Goal: Task Accomplishment & Management: Use online tool/utility

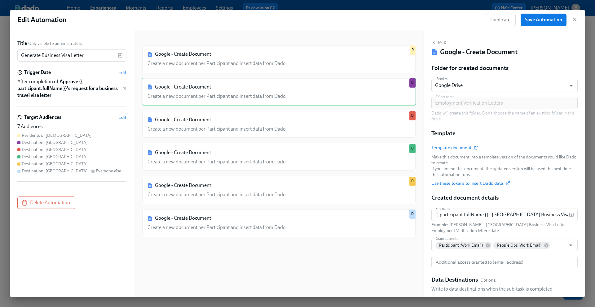
scroll to position [53, 0]
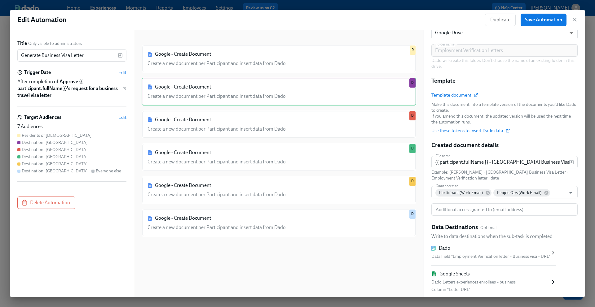
click at [312, 258] on div "Google - Create Document Create a new document per Participant and insert data …" at bounding box center [279, 169] width 275 height 248
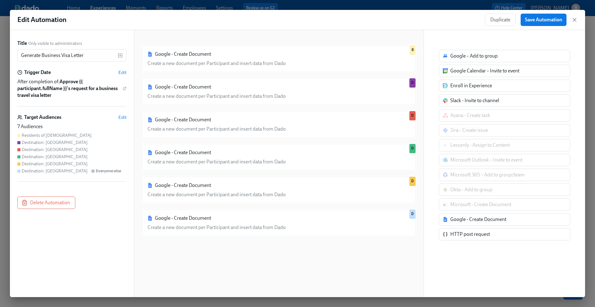
click at [316, 247] on div "Google - Create Document Create a new document per Participant and insert data …" at bounding box center [279, 169] width 275 height 248
click at [486, 223] on div "Google - Create Document" at bounding box center [478, 219] width 56 height 7
click at [479, 223] on div "Google – Add to group Google Calendar – Invite to event Enroll in Experience Sl…" at bounding box center [504, 145] width 131 height 191
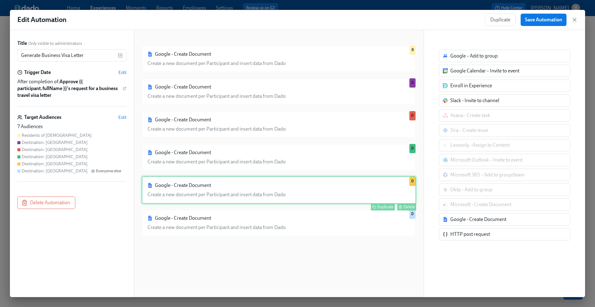
click at [322, 188] on div "Google - Create Document Create a new document per Participant and insert data …" at bounding box center [279, 190] width 275 height 28
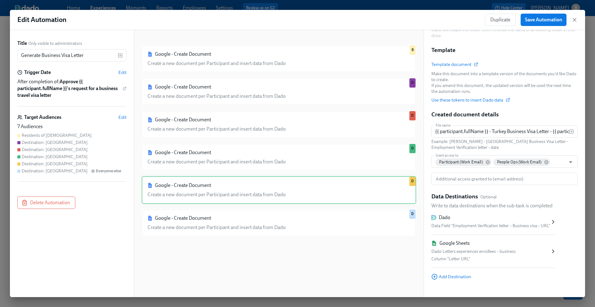
scroll to position [93, 0]
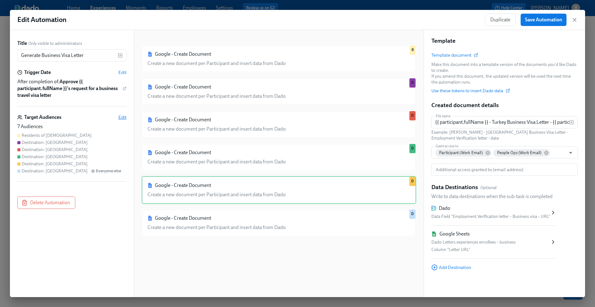
click at [124, 117] on span "Edit" at bounding box center [122, 117] width 8 height 6
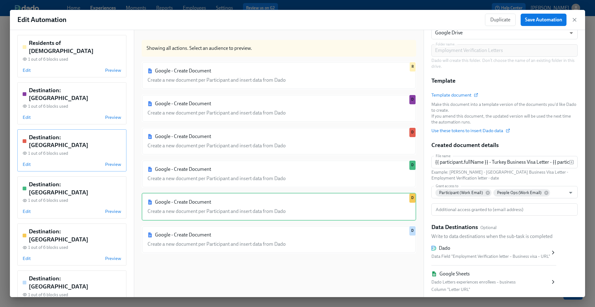
scroll to position [77, 0]
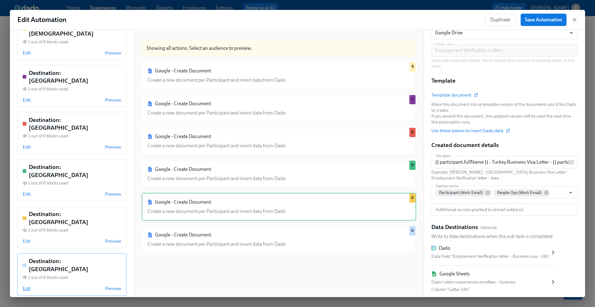
click at [29, 286] on span "Edit" at bounding box center [27, 289] width 8 height 6
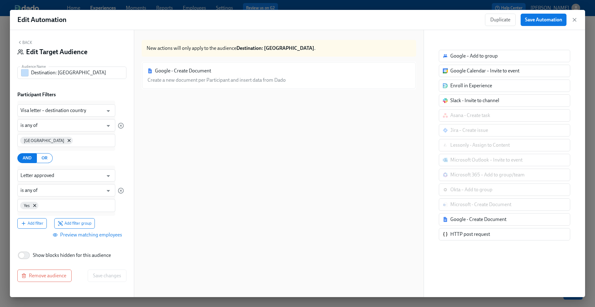
scroll to position [0, 0]
click at [22, 42] on button "Back" at bounding box center [24, 42] width 15 height 5
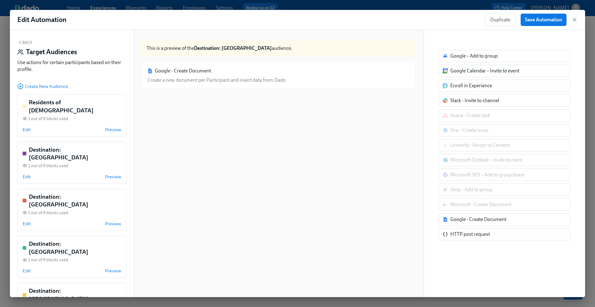
click at [18, 42] on icon "button" at bounding box center [19, 42] width 5 height 5
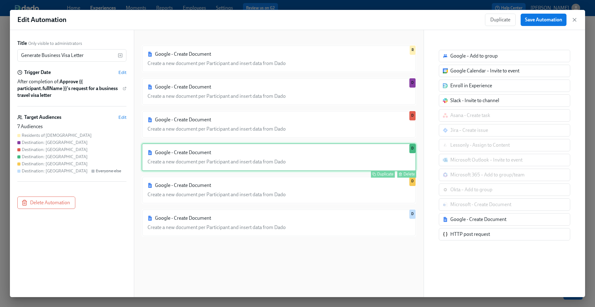
click at [259, 170] on div "Google - Create Document Create a new document per Participant and insert data …" at bounding box center [279, 157] width 275 height 28
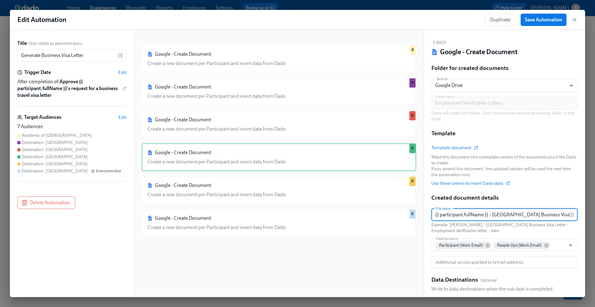
scroll to position [0, 119]
drag, startPoint x: 492, startPoint y: 217, endPoint x: 595, endPoint y: 214, distance: 102.6
click at [595, 214] on div "Edit Automation Duplicate Save Automation Title Only visible to administrators …" at bounding box center [297, 153] width 595 height 307
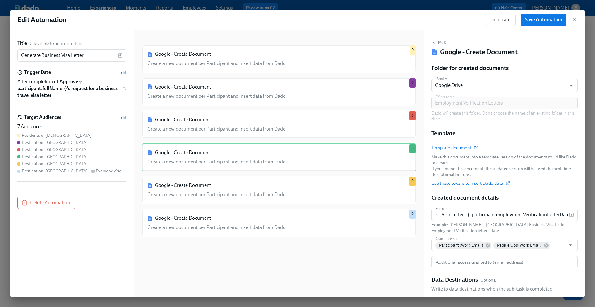
scroll to position [0, 0]
click at [548, 186] on div "Template document Make this document into a template version of the documents y…" at bounding box center [504, 166] width 146 height 42
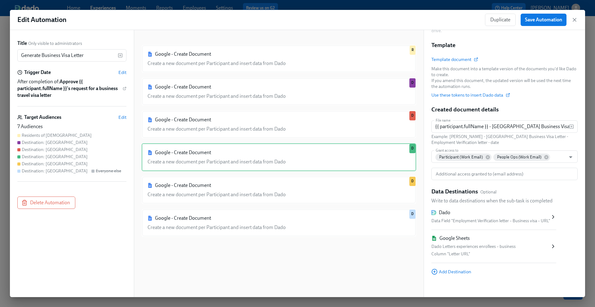
scroll to position [93, 0]
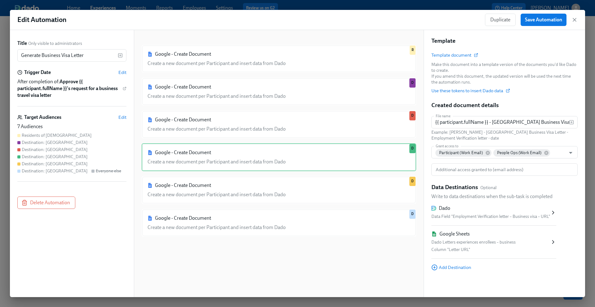
click at [500, 215] on div "Data Field "Employment Verification letter – Business visa – URL"" at bounding box center [490, 216] width 119 height 7
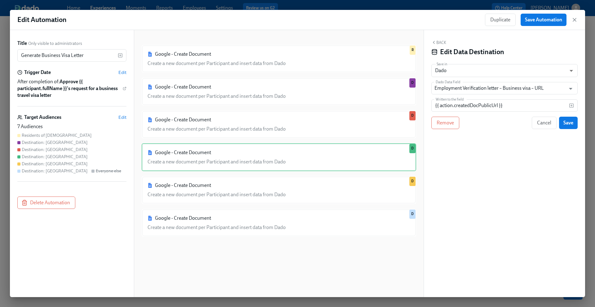
scroll to position [0, 0]
click at [439, 42] on button "Back" at bounding box center [438, 42] width 15 height 5
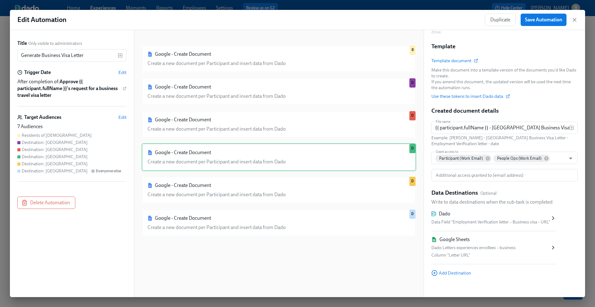
scroll to position [93, 0]
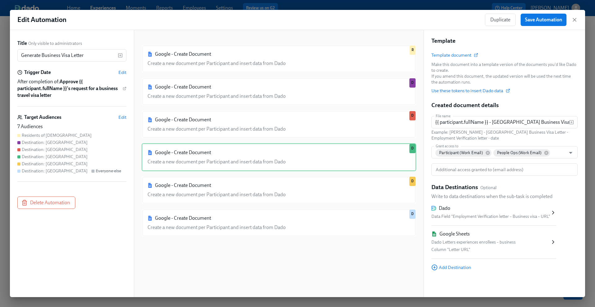
click at [483, 240] on div "Dado Letters experiences enrollees – business" at bounding box center [490, 242] width 119 height 7
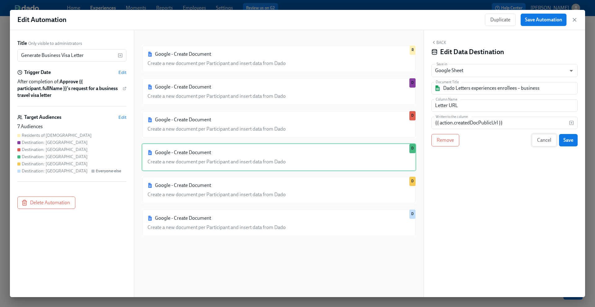
click at [545, 143] on span "Cancel" at bounding box center [544, 140] width 14 height 6
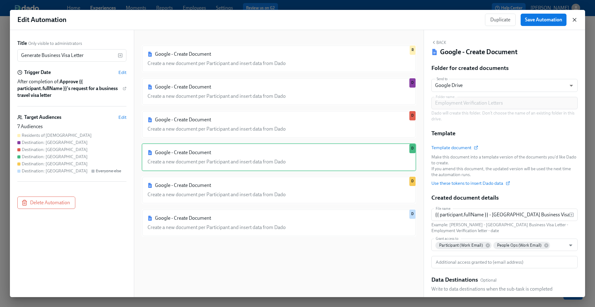
click at [576, 19] on icon "button" at bounding box center [574, 20] width 6 height 6
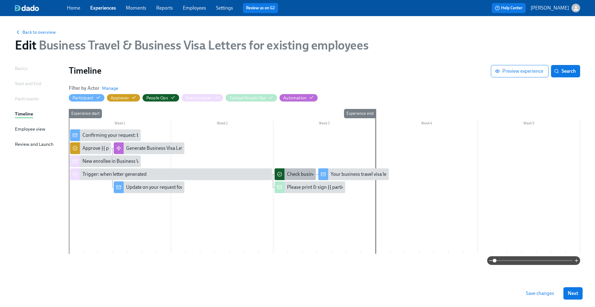
click at [302, 174] on div "Check business visa letter generated for {{ participant.fullName }} ({{ partici…" at bounding box center [469, 174] width 365 height 7
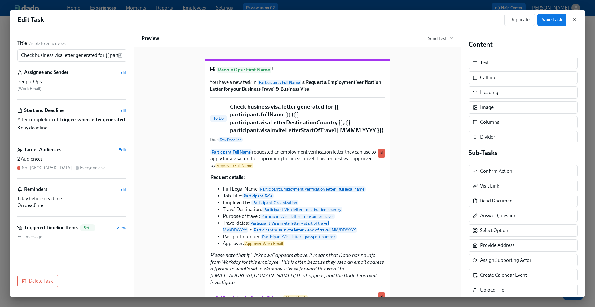
click at [575, 20] on icon "button" at bounding box center [574, 19] width 3 height 3
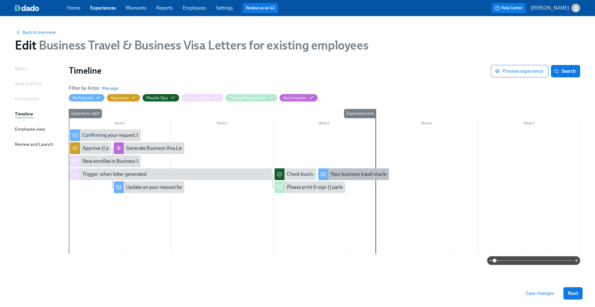
click at [368, 177] on div "Your business travel visa letter request ({{ participant.visaLetterDestinationC…" at bounding box center [485, 174] width 308 height 7
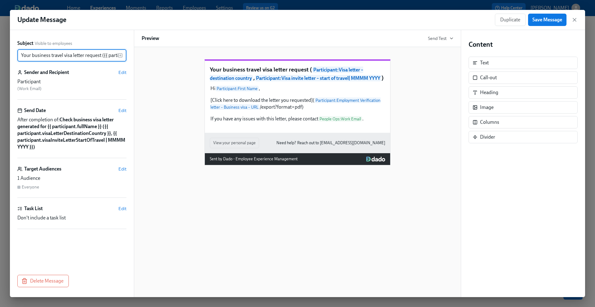
scroll to position [0, 213]
click at [577, 22] on icon "button" at bounding box center [574, 20] width 6 height 6
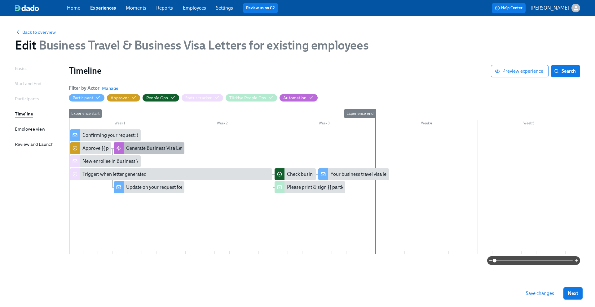
click at [169, 151] on div "Generate Business Visa Letter" at bounding box center [157, 148] width 63 height 7
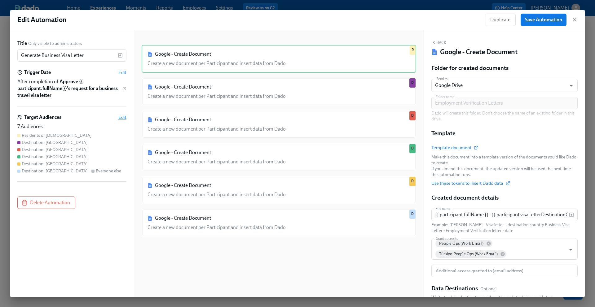
click at [124, 117] on span "Edit" at bounding box center [122, 117] width 8 height 6
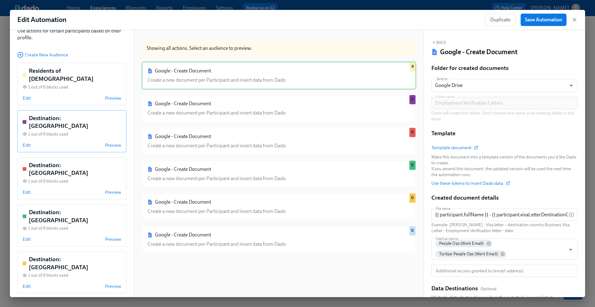
scroll to position [33, 0]
click at [55, 53] on span "Create New Audience" at bounding box center [42, 54] width 51 height 6
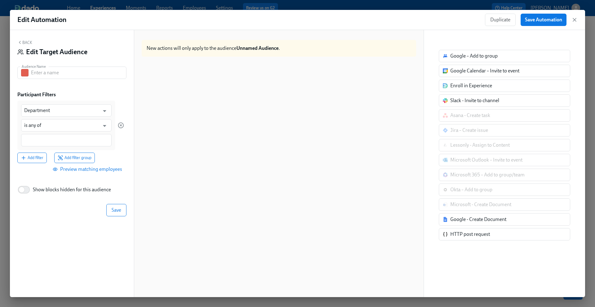
click at [25, 41] on button "Back" at bounding box center [24, 42] width 15 height 5
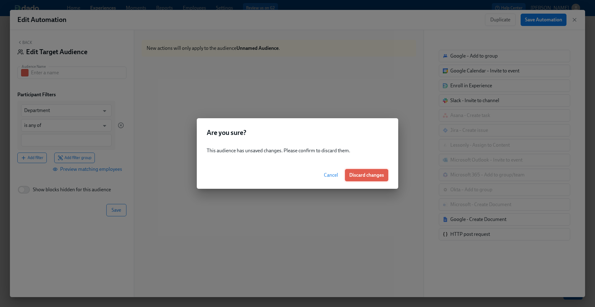
click at [354, 175] on span "Discard changes" at bounding box center [366, 175] width 35 height 6
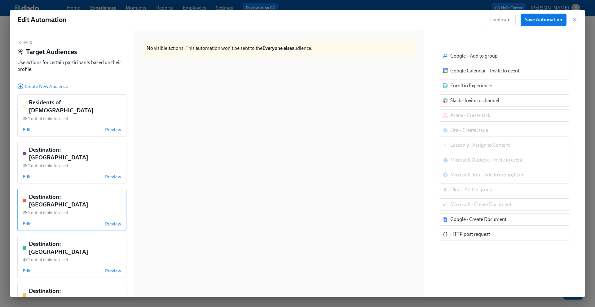
click at [111, 221] on span "Preview" at bounding box center [113, 224] width 16 height 6
click at [102, 221] on span "Stop previewing" at bounding box center [106, 224] width 32 height 6
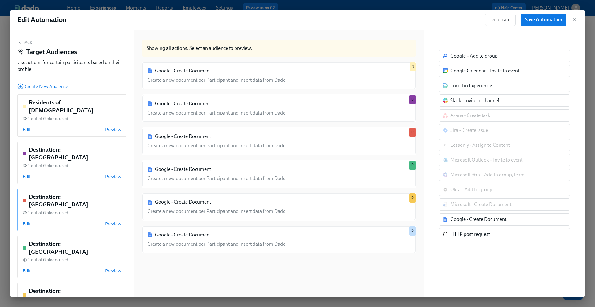
click at [24, 221] on span "Edit" at bounding box center [27, 224] width 8 height 6
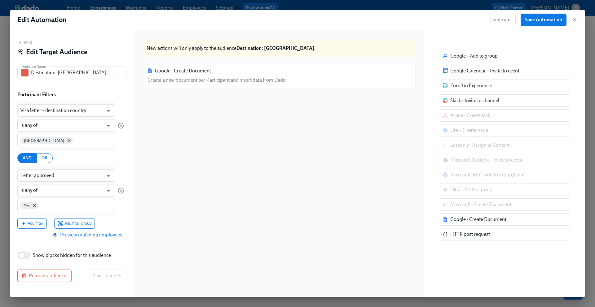
click at [205, 166] on div "Google - Create Document Create a new document per Participant and insert data …" at bounding box center [279, 186] width 275 height 248
click at [29, 42] on button "Back" at bounding box center [24, 42] width 15 height 5
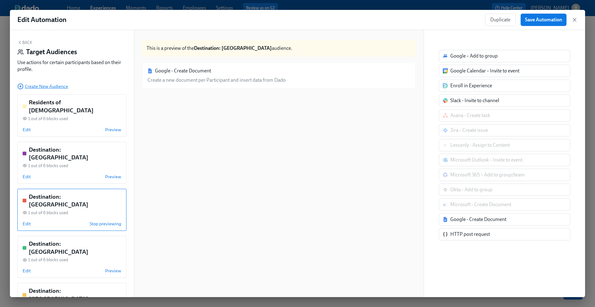
click at [64, 88] on span "Create New Audience" at bounding box center [42, 86] width 51 height 6
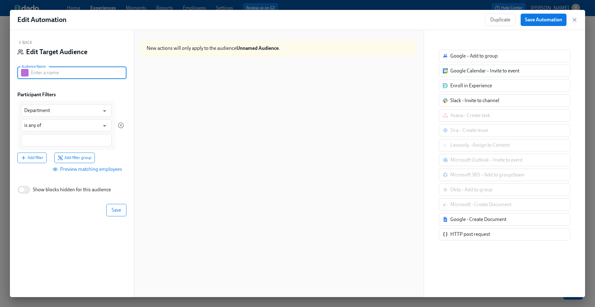
click at [58, 70] on input "text" at bounding box center [78, 73] width 95 height 12
type input "Destination: [GEOGRAPHIC_DATA]"
click at [61, 110] on input "Department" at bounding box center [61, 110] width 75 height 12
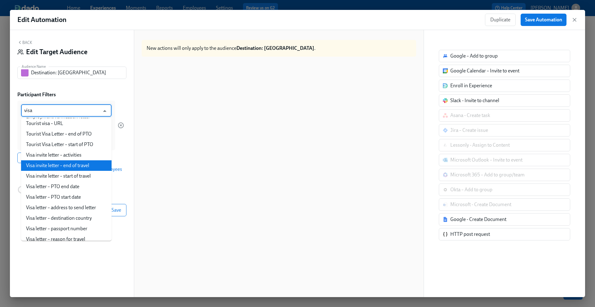
scroll to position [28, 0]
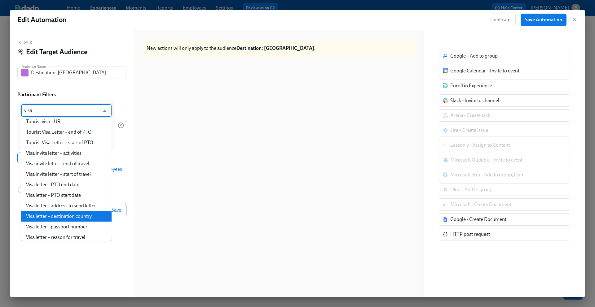
click at [60, 214] on li "Visa letter – destination country" at bounding box center [66, 216] width 90 height 11
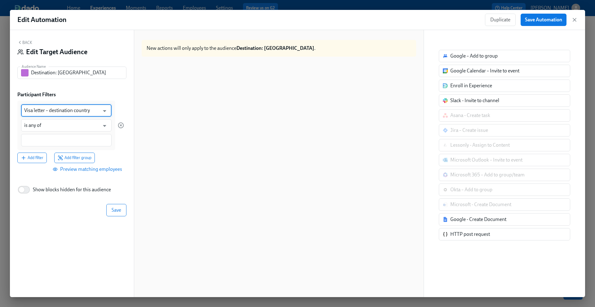
type input "Visa letter – destination country"
click at [73, 141] on input at bounding box center [66, 140] width 84 height 7
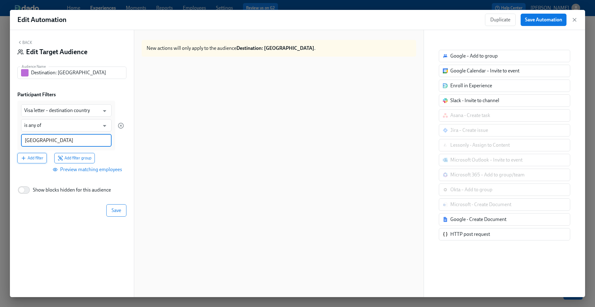
type input "[GEOGRAPHIC_DATA]"
click at [45, 159] on button "Add filter" at bounding box center [31, 158] width 29 height 11
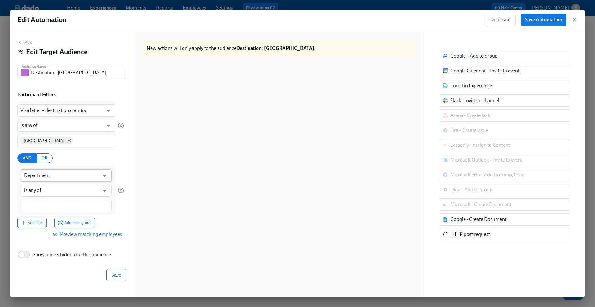
click at [52, 175] on input "Department" at bounding box center [61, 176] width 75 height 12
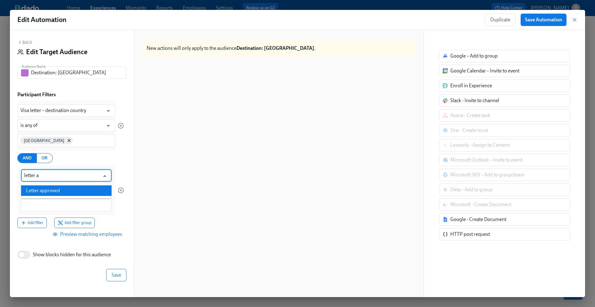
click at [51, 189] on li "Letter approved" at bounding box center [66, 191] width 90 height 11
type input "Letter approved"
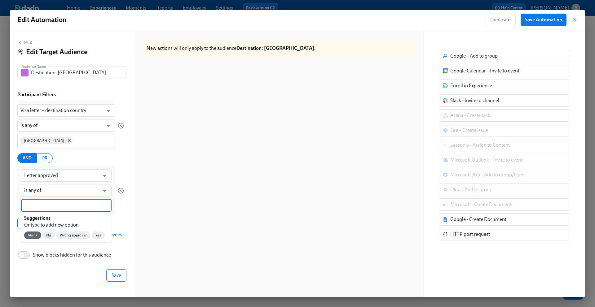
click at [45, 203] on input at bounding box center [66, 205] width 84 height 7
type input "Yes"
click at [122, 212] on div at bounding box center [121, 191] width 6 height 50
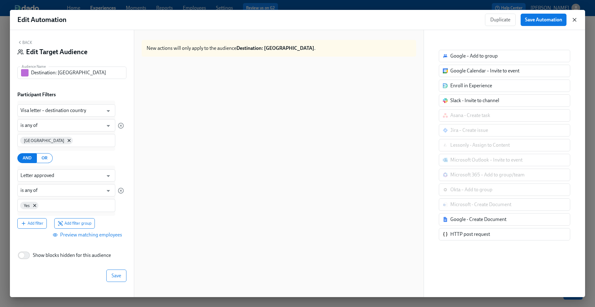
click at [575, 22] on icon "button" at bounding box center [574, 20] width 6 height 6
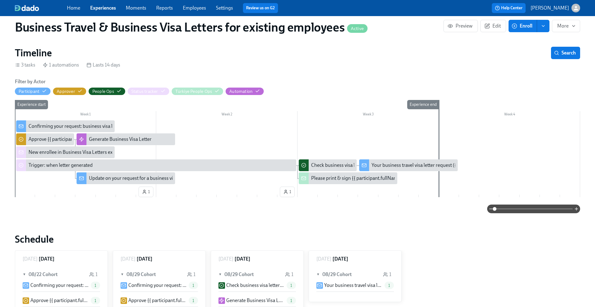
scroll to position [140, 0]
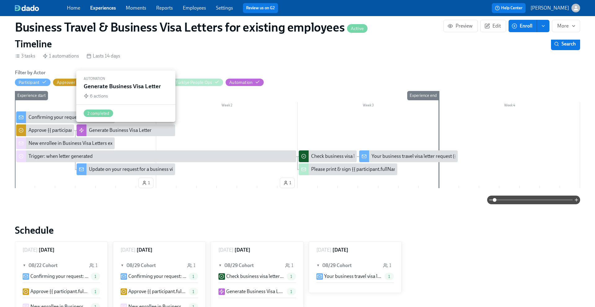
click at [124, 130] on div "Generate Business Visa Letter" at bounding box center [120, 130] width 63 height 7
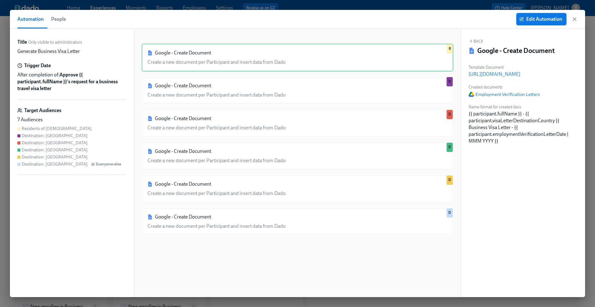
click at [536, 20] on span "Edit Automation" at bounding box center [542, 19] width 42 height 6
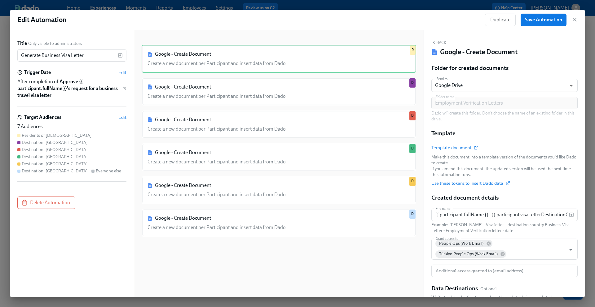
click at [358, 253] on div "Google - Create Document Create a new document per Participant and insert data …" at bounding box center [279, 169] width 275 height 248
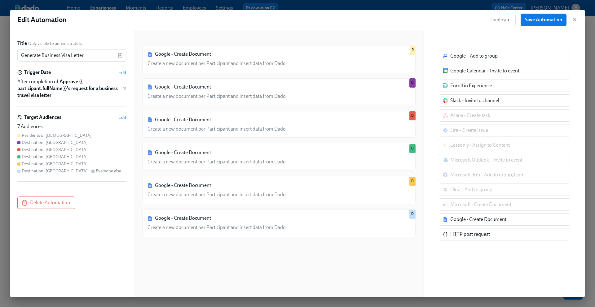
click at [463, 221] on div "Google - Create Document" at bounding box center [478, 219] width 56 height 7
click at [320, 261] on div "Google - Create Document Create a new document per Participant and insert data …" at bounding box center [279, 169] width 275 height 248
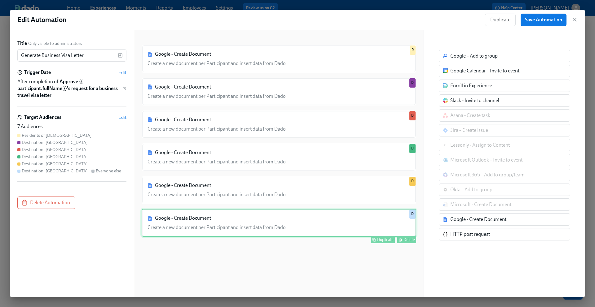
click at [304, 220] on div "Google - Create Document Create a new document per Participant and insert data …" at bounding box center [279, 223] width 275 height 28
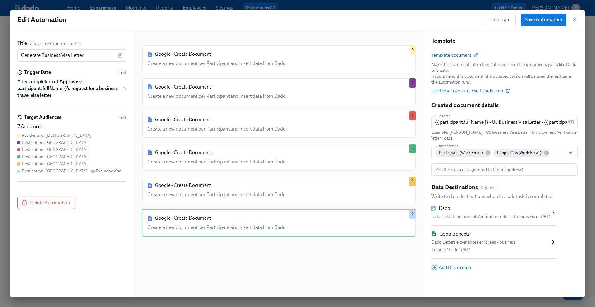
click at [321, 273] on div "Google - Create Document Create a new document per Participant and insert data …" at bounding box center [279, 169] width 275 height 248
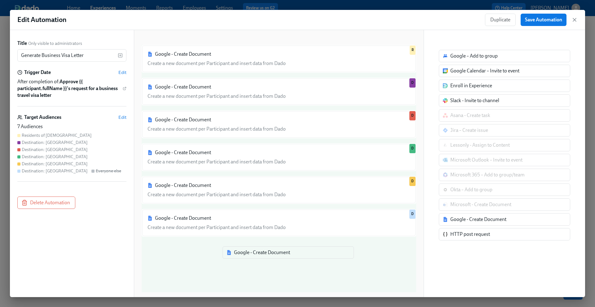
drag, startPoint x: 457, startPoint y: 223, endPoint x: 237, endPoint y: 257, distance: 222.6
click at [237, 257] on div "Title Only visible to administrators Generate Business Visa Letter ​ Trigger Da…" at bounding box center [297, 163] width 575 height 267
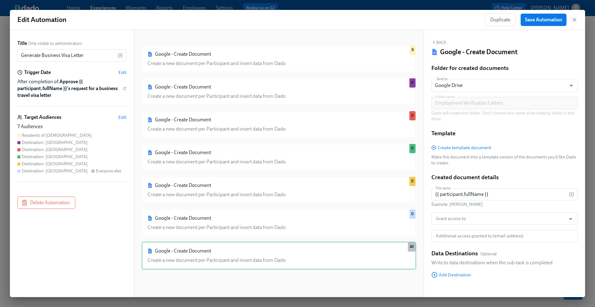
scroll to position [7, 0]
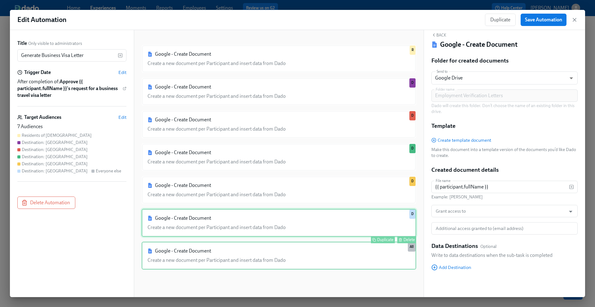
click at [316, 218] on div "Google - Create Document Create a new document per Participant and insert data …" at bounding box center [279, 223] width 275 height 28
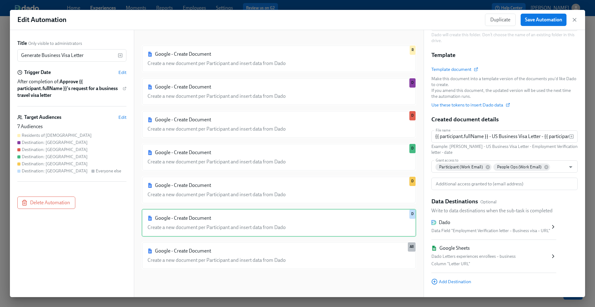
scroll to position [93, 0]
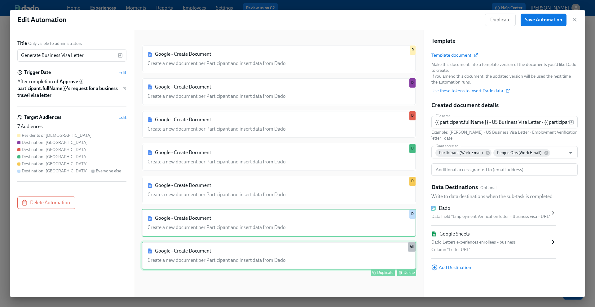
click at [294, 257] on div "Google - Create Document Create a new document per Participant and insert data …" at bounding box center [279, 256] width 275 height 28
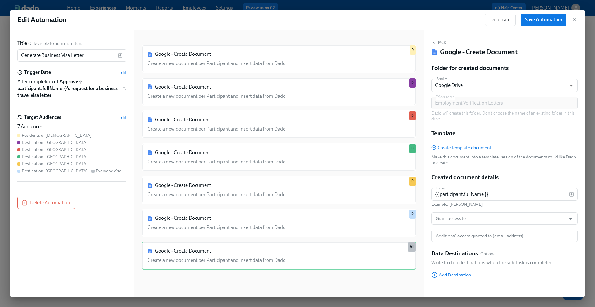
scroll to position [7, 0]
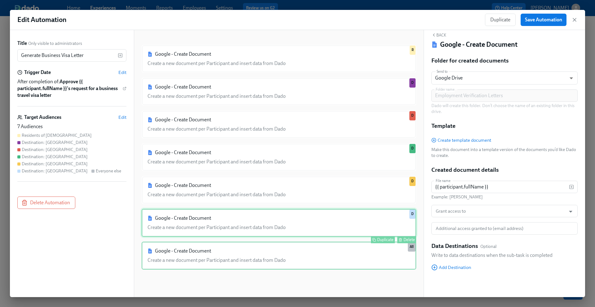
click at [293, 229] on div "Google - Create Document Create a new document per Participant and insert data …" at bounding box center [279, 223] width 275 height 28
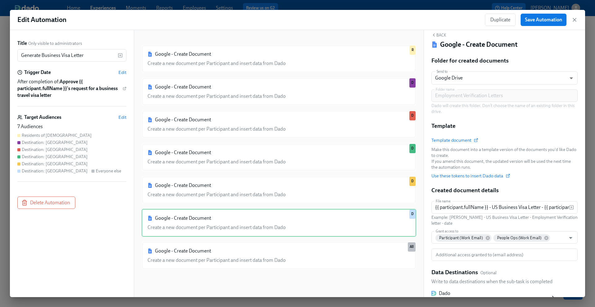
scroll to position [93, 0]
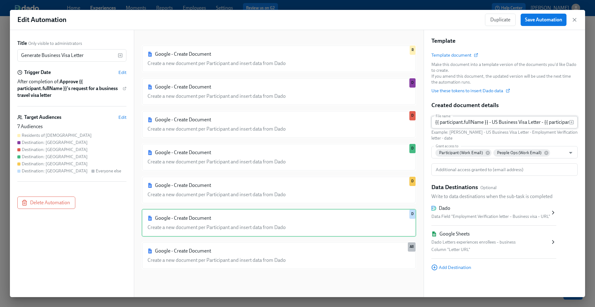
click at [513, 121] on input "{{ participant.fullName }} - US Business Visa Letter - {{ participant.employmen…" at bounding box center [500, 122] width 138 height 12
drag, startPoint x: 493, startPoint y: 122, endPoint x: 435, endPoint y: 121, distance: 58.6
click at [435, 121] on input "{{ participant.fullName }} - US Business Visa Letter - {{ participant.employmen…" at bounding box center [500, 122] width 138 height 12
click at [521, 79] on div "If you amend this document, the updated version will be used the next time the …" at bounding box center [504, 79] width 146 height 12
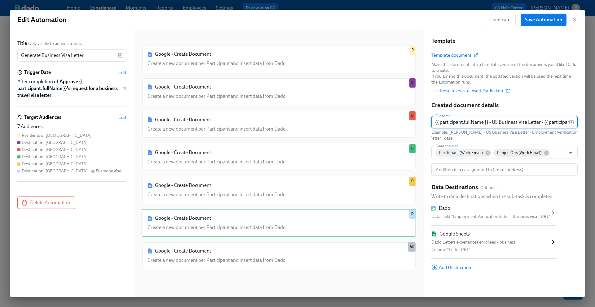
drag, startPoint x: 499, startPoint y: 122, endPoint x: 424, endPoint y: 127, distance: 75.1
click at [424, 127] on div "Back Google - Create Document Folder for created documents Send to Google Drive…" at bounding box center [504, 163] width 161 height 267
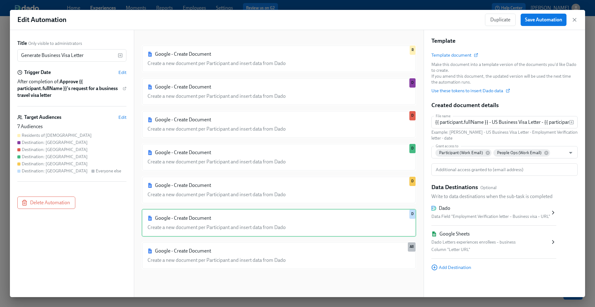
click at [536, 110] on div "Created document details File name {{ participant.fullName }} - US Business Vis…" at bounding box center [504, 138] width 146 height 75
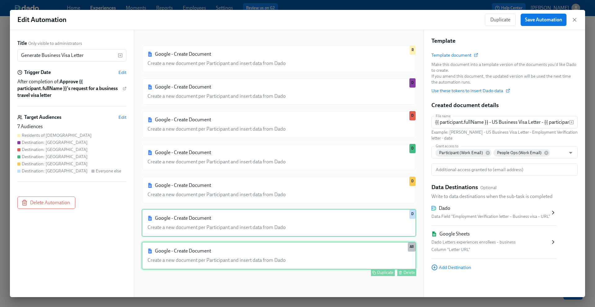
click at [341, 260] on div "Google - Create Document Create a new document per Participant and insert data …" at bounding box center [279, 256] width 275 height 28
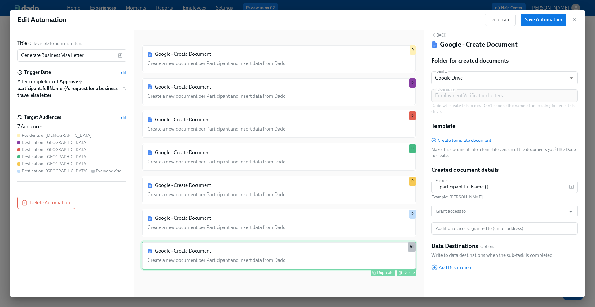
scroll to position [7, 0]
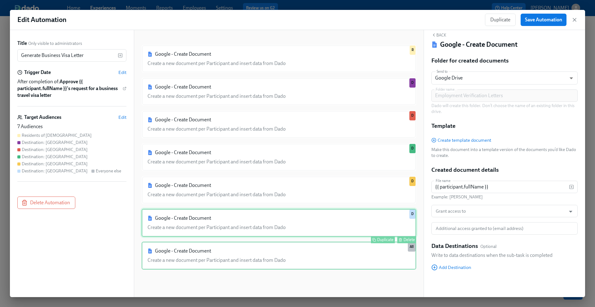
click at [313, 233] on div "Google - Create Document Create a new document per Participant and insert data …" at bounding box center [279, 223] width 275 height 28
type input "{{ participant.fullName }} - US Business Visa Letter - {{ participant.employmen…"
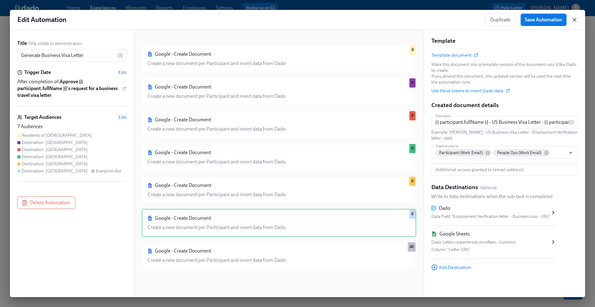
click at [576, 18] on icon "button" at bounding box center [574, 20] width 6 height 6
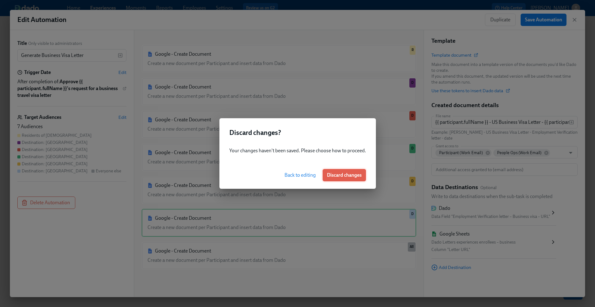
click at [352, 176] on span "Discard changes" at bounding box center [344, 175] width 35 height 6
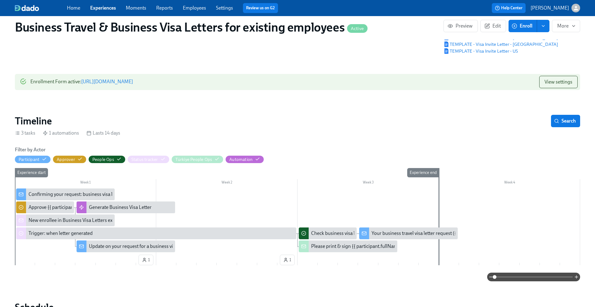
scroll to position [104, 0]
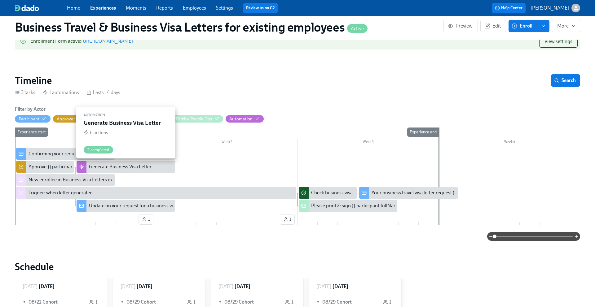
click at [124, 167] on div "Generate Business Visa Letter" at bounding box center [120, 167] width 63 height 7
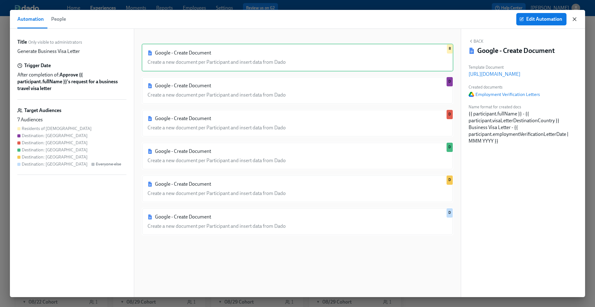
click at [576, 20] on icon "button" at bounding box center [574, 19] width 3 height 3
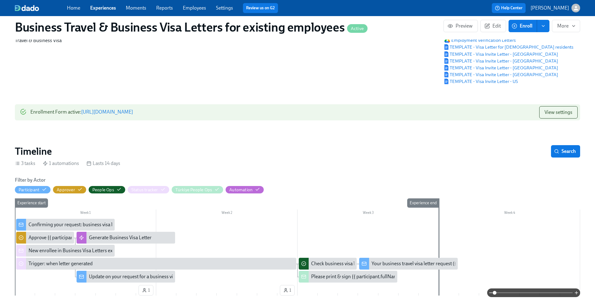
scroll to position [127, 0]
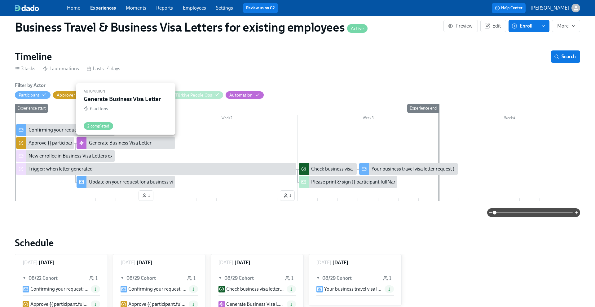
click at [137, 143] on div "Generate Business Visa Letter" at bounding box center [120, 143] width 63 height 7
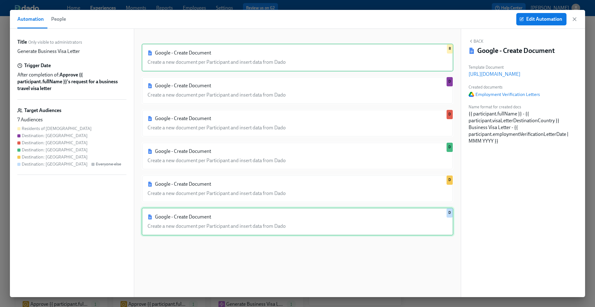
click at [356, 217] on div "Google - Create Document Create a new document per Participant and insert data …" at bounding box center [298, 222] width 312 height 28
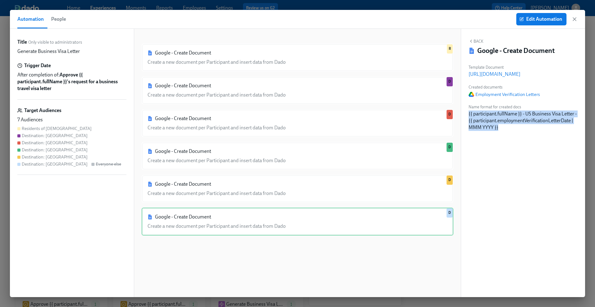
drag, startPoint x: 498, startPoint y: 128, endPoint x: 467, endPoint y: 112, distance: 34.8
click at [467, 112] on div "Back Google - Create Document Template Document https://docs.google.com/documen…" at bounding box center [523, 163] width 124 height 269
copy div "{{ participant.fullName }} - US Business Visa Letter - {{ participant.employmen…"
click at [478, 40] on button "Back" at bounding box center [476, 41] width 15 height 5
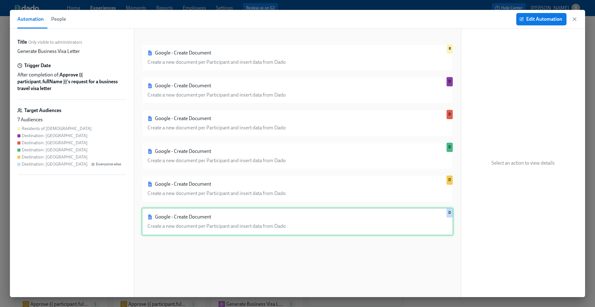
click at [330, 220] on div "Google - Create Document Create a new document per Participant and insert data …" at bounding box center [298, 222] width 312 height 28
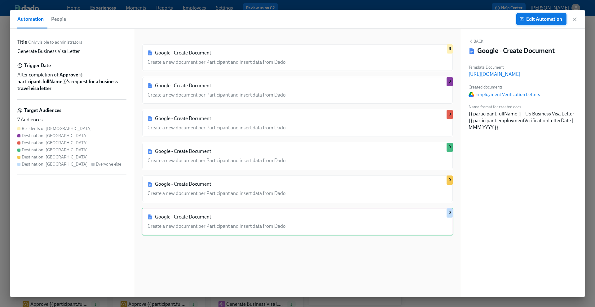
click at [549, 20] on span "Edit Automation" at bounding box center [542, 19] width 42 height 6
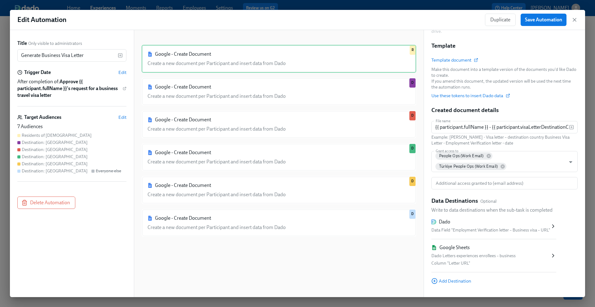
scroll to position [101, 0]
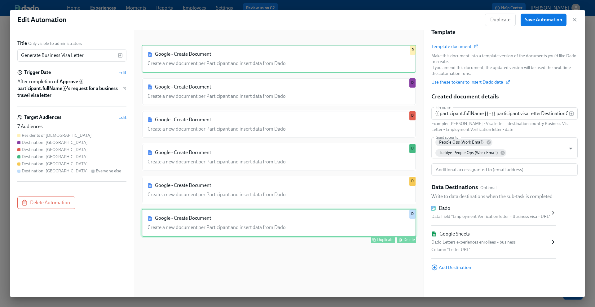
click at [341, 228] on div "Google - Create Document Create a new document per Participant and insert data …" at bounding box center [279, 223] width 275 height 28
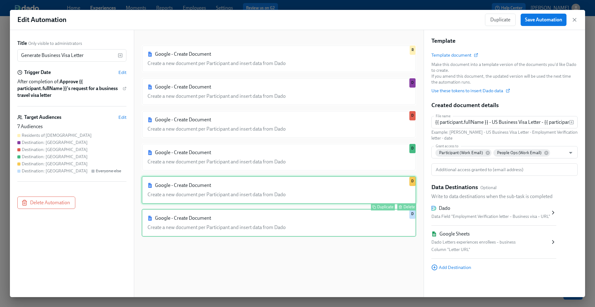
click at [323, 191] on div "Google - Create Document Create a new document per Participant and insert data …" at bounding box center [279, 190] width 275 height 28
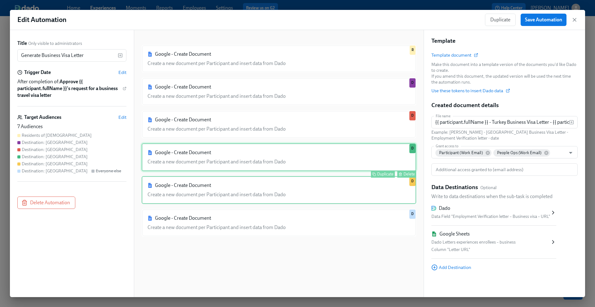
click at [315, 168] on div "Google - Create Document Create a new document per Participant and insert data …" at bounding box center [279, 157] width 275 height 28
click at [309, 193] on div "Google - Create Document Create a new document per Participant and insert data …" at bounding box center [279, 190] width 275 height 28
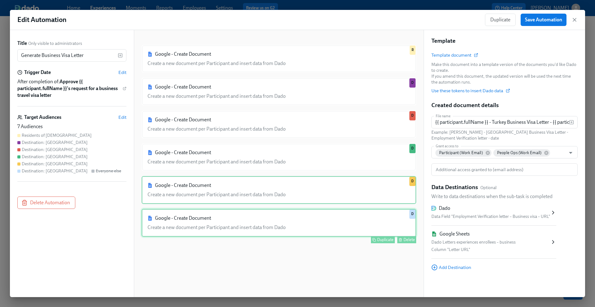
click at [307, 224] on div "Google - Create Document Create a new document per Participant and insert data …" at bounding box center [279, 223] width 275 height 28
type input "{{ participant.fullName }} - US Business Visa Letter - {{ participant.employmen…"
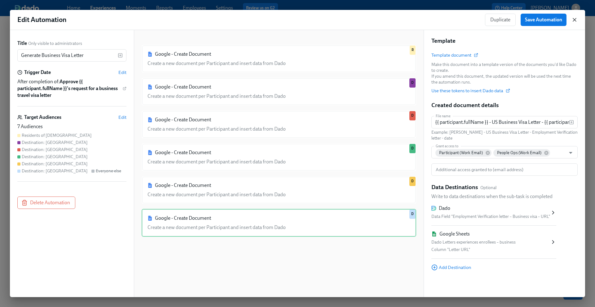
click at [576, 22] on icon "button" at bounding box center [574, 20] width 6 height 6
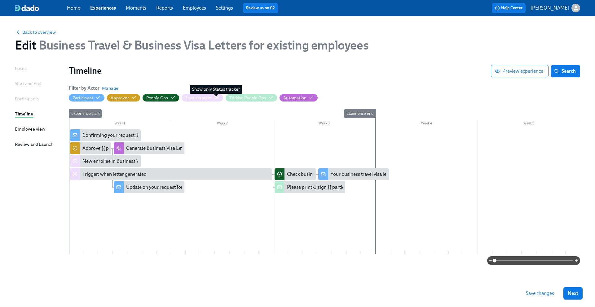
click at [217, 97] on icon "button" at bounding box center [216, 97] width 5 height 5
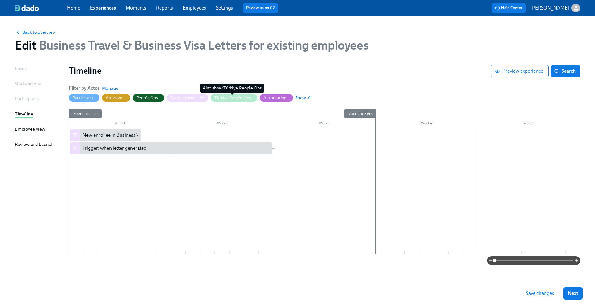
click at [217, 97] on div "Türkiye People Ops" at bounding box center [232, 98] width 37 height 6
click at [311, 98] on span "Show all" at bounding box center [308, 98] width 16 height 6
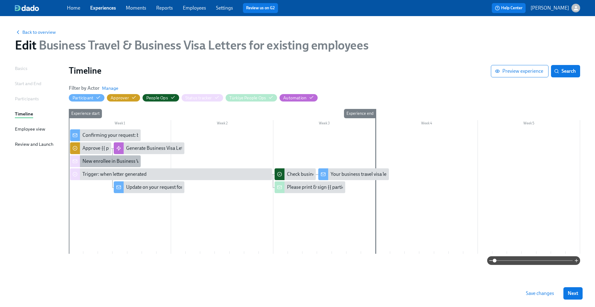
click at [116, 162] on div "New enrollee in Business Visa Letters experience" at bounding box center [133, 161] width 102 height 7
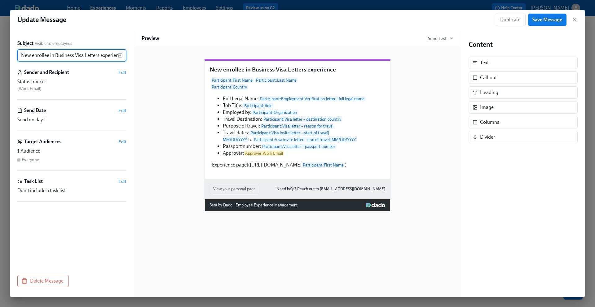
scroll to position [0, 5]
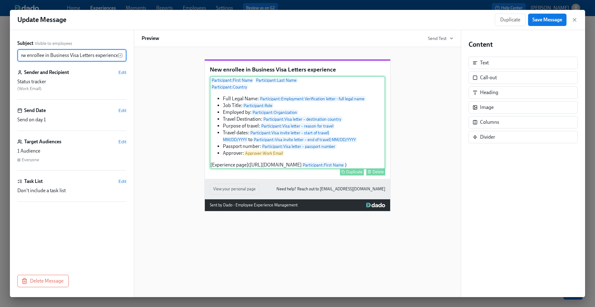
click at [243, 154] on div "Participant : First Name Participant : Last Name Participant : Country Full Leg…" at bounding box center [297, 122] width 175 height 93
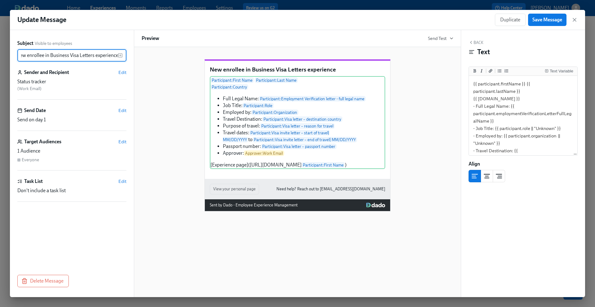
drag, startPoint x: 50, startPoint y: 55, endPoint x: 129, endPoint y: 57, distance: 79.4
click at [129, 57] on div "Subject Visible to employees New enrollee in Business Visa Letters experience ​…" at bounding box center [72, 163] width 124 height 267
click at [152, 63] on div "New enrollee in Business Visa Letters experience Participant : First Name Parti…" at bounding box center [298, 131] width 312 height 162
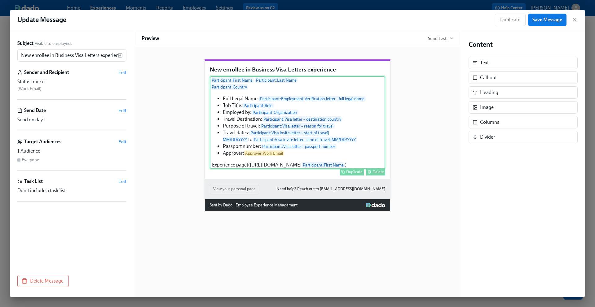
click at [232, 89] on div "Participant : First Name Participant : Last Name Participant : Country Full Leg…" at bounding box center [297, 122] width 175 height 93
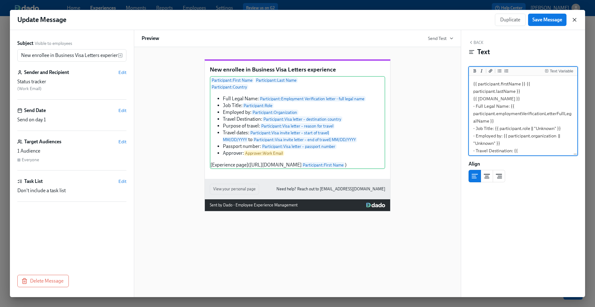
click at [576, 20] on icon "button" at bounding box center [574, 20] width 6 height 6
